Goal: Information Seeking & Learning: Learn about a topic

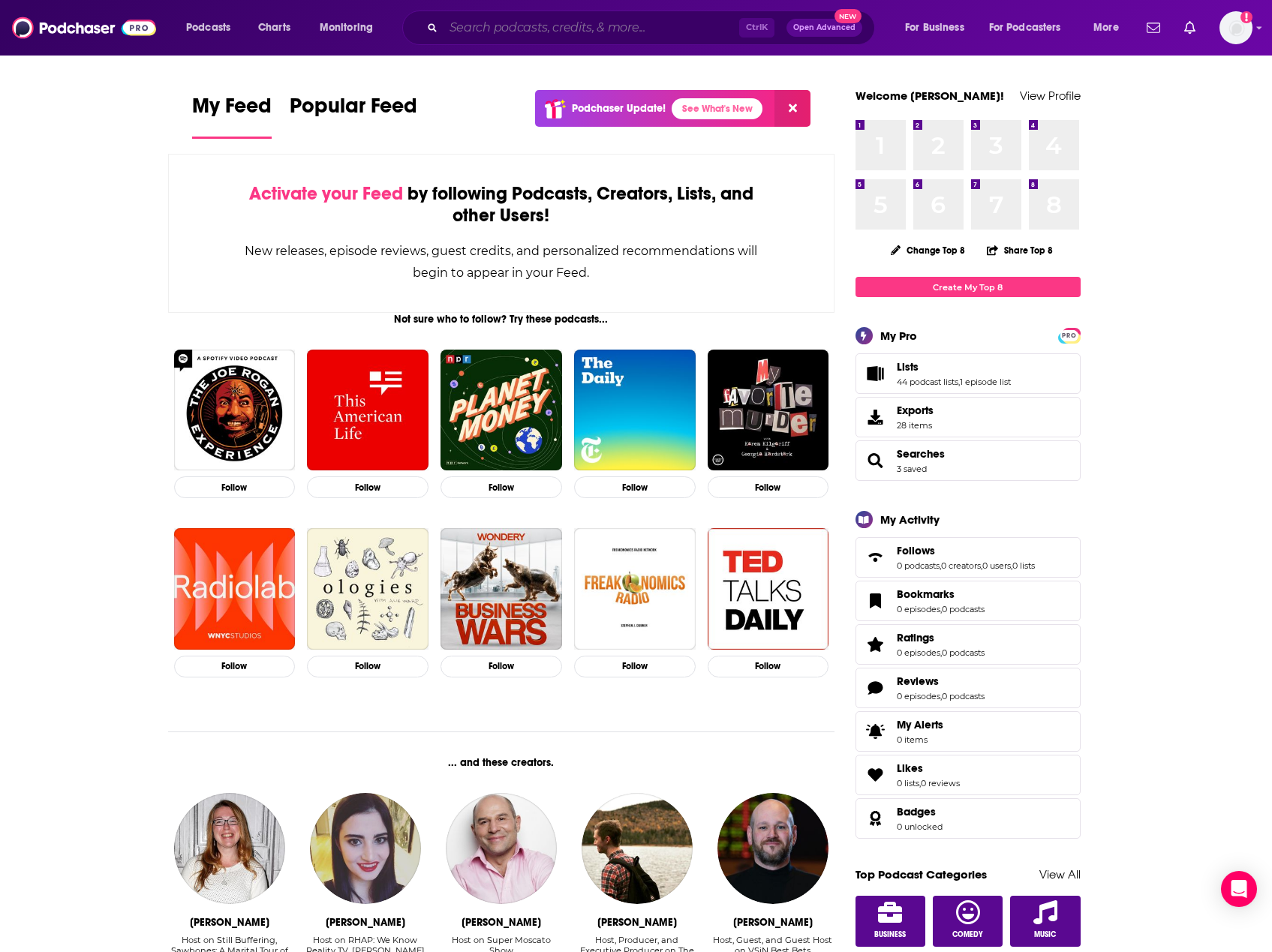
click at [555, 20] on input "Search podcasts, credits, & more..." at bounding box center [591, 27] width 296 height 24
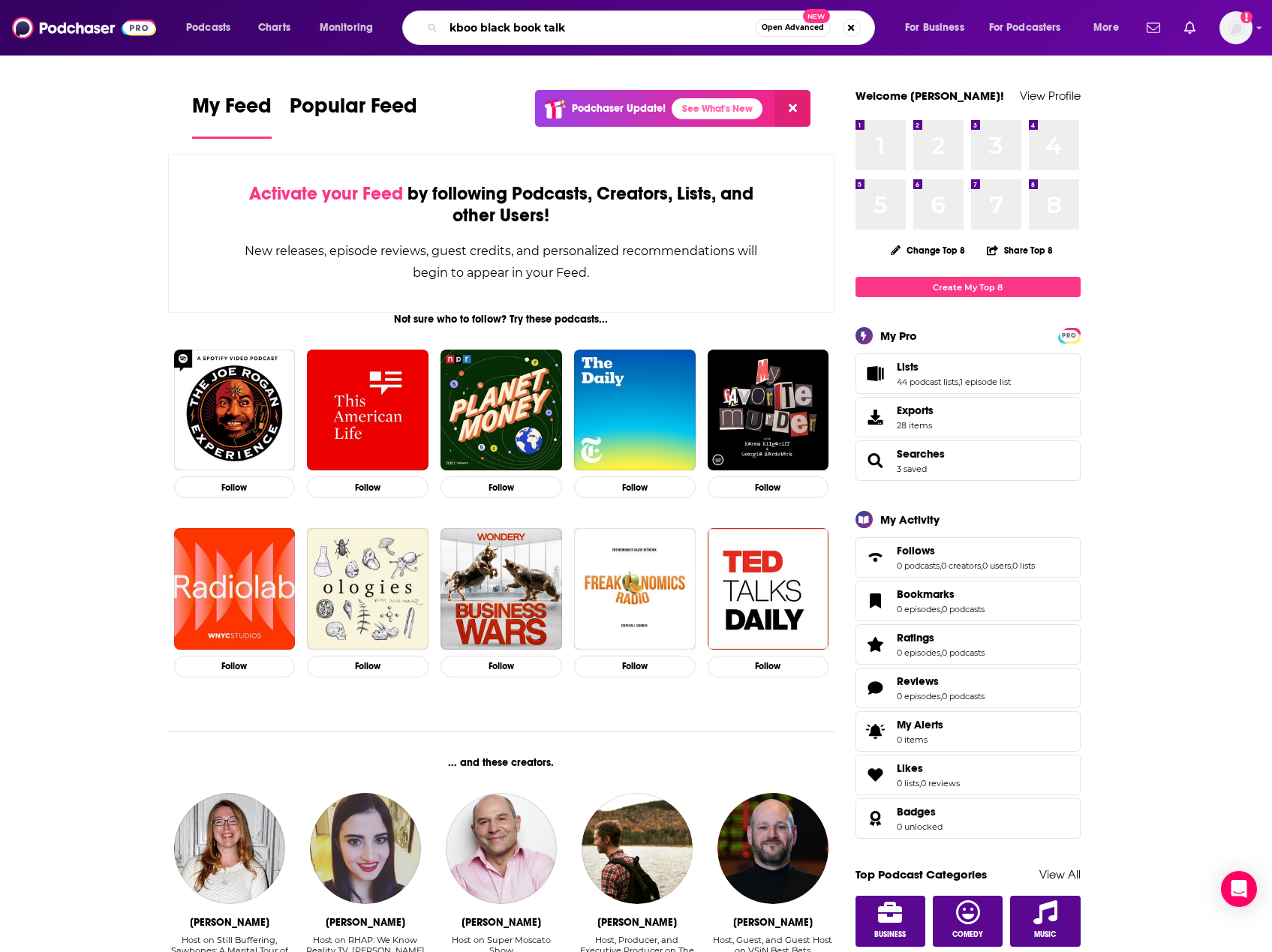
type input "kboo black book talk"
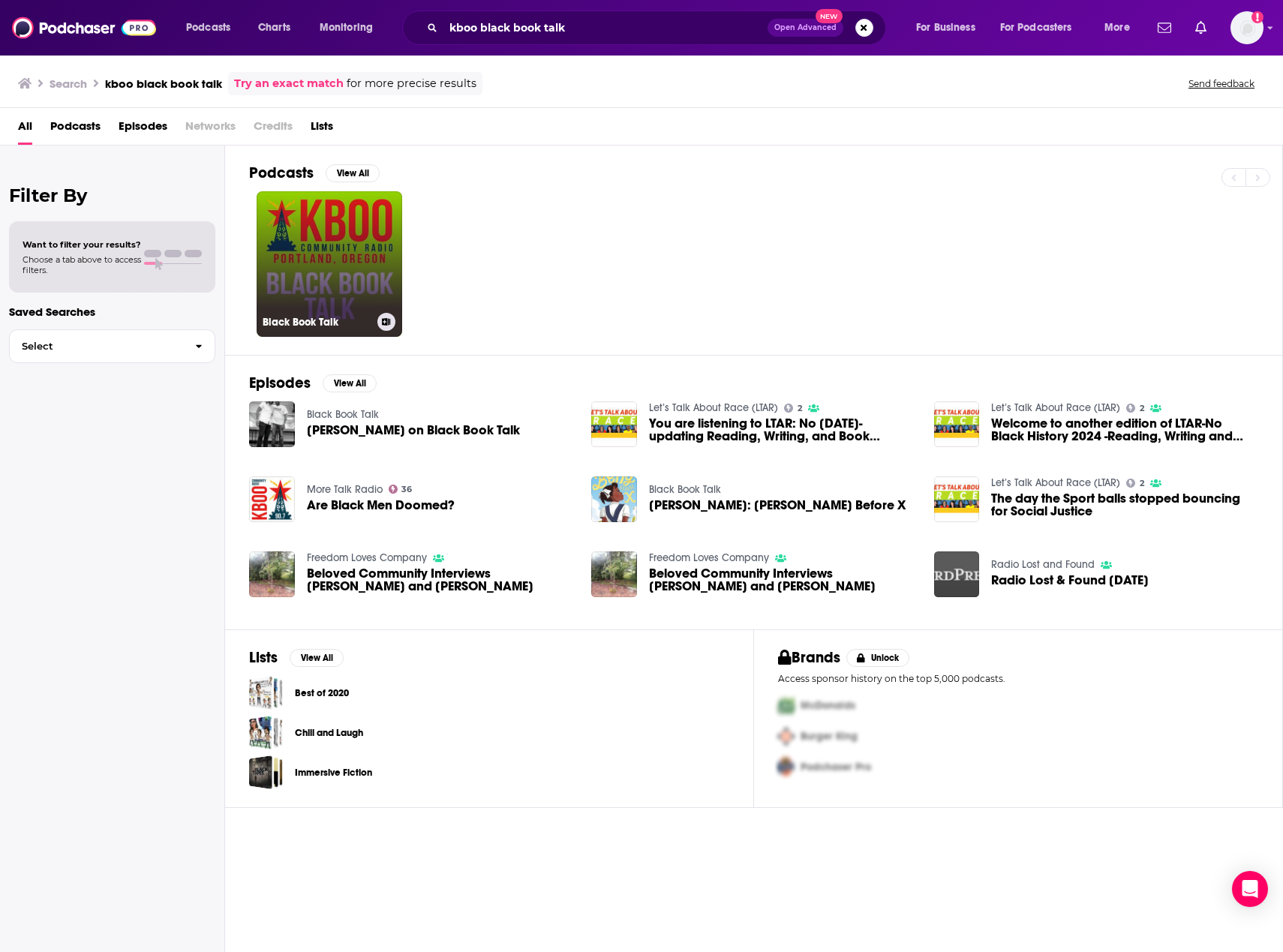
click at [351, 237] on link "Black Book Talk" at bounding box center [329, 264] width 145 height 145
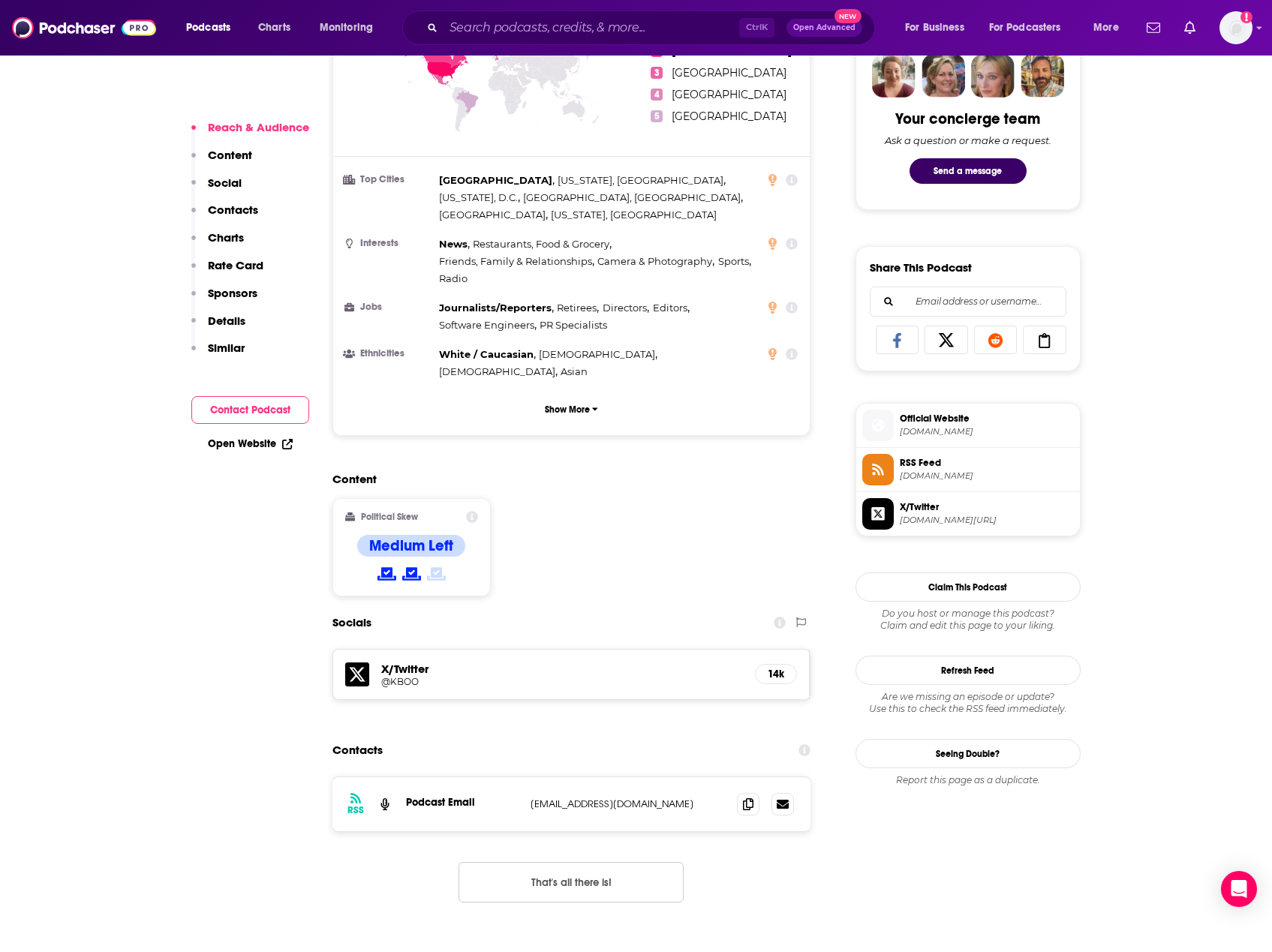
scroll to position [1051, 0]
